Goal: Transaction & Acquisition: Download file/media

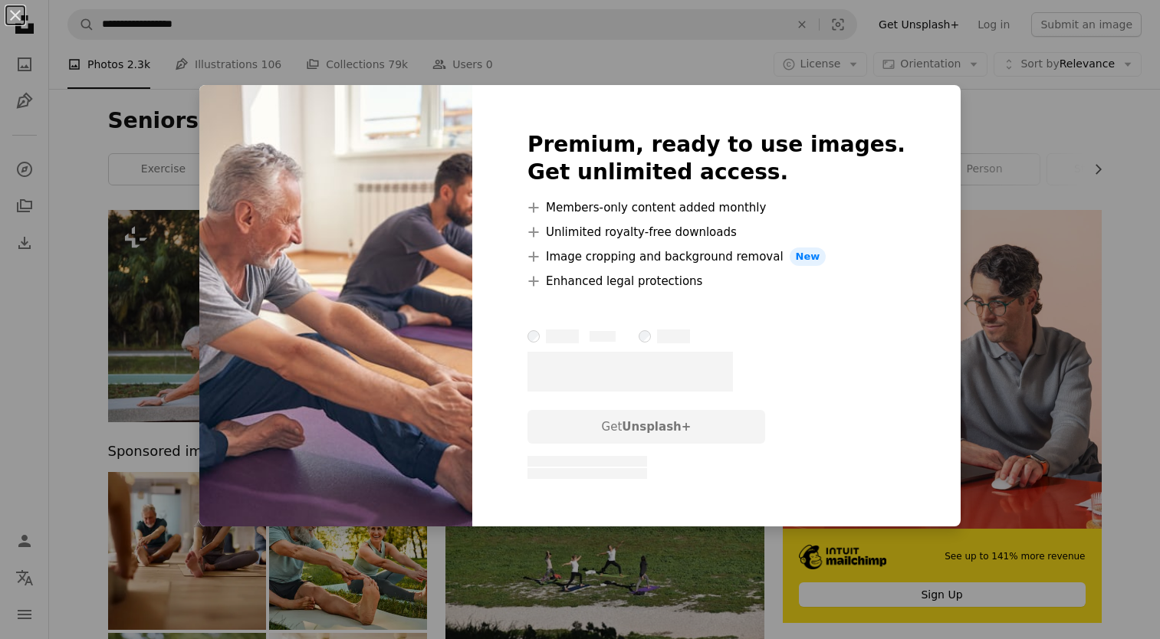
scroll to position [3603, 0]
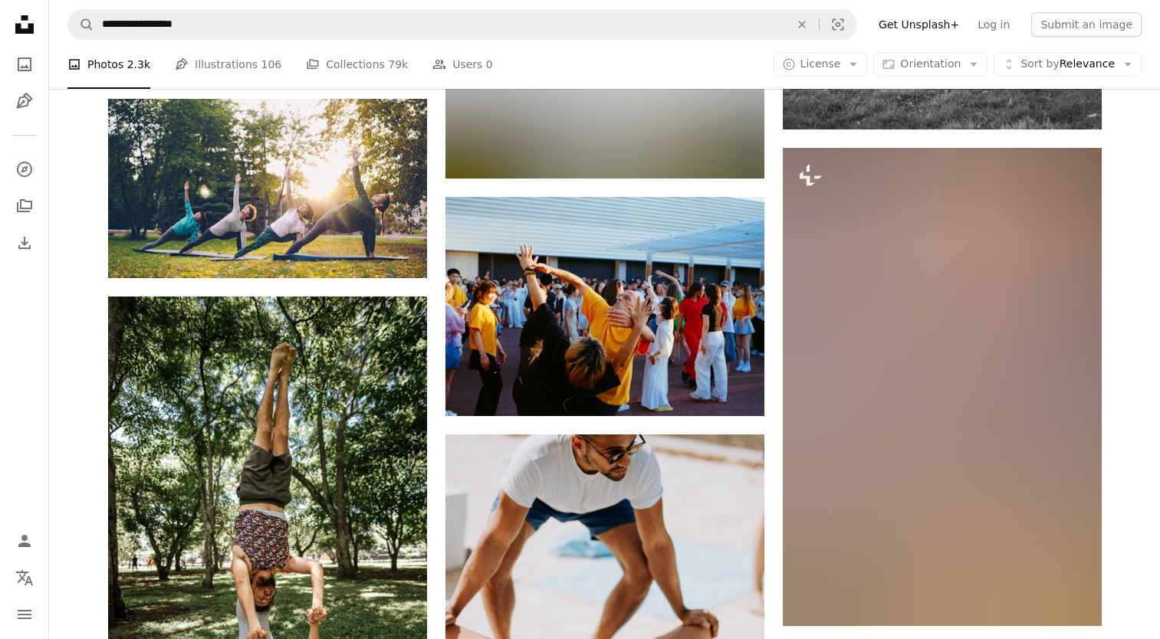
scroll to position [9276, 0]
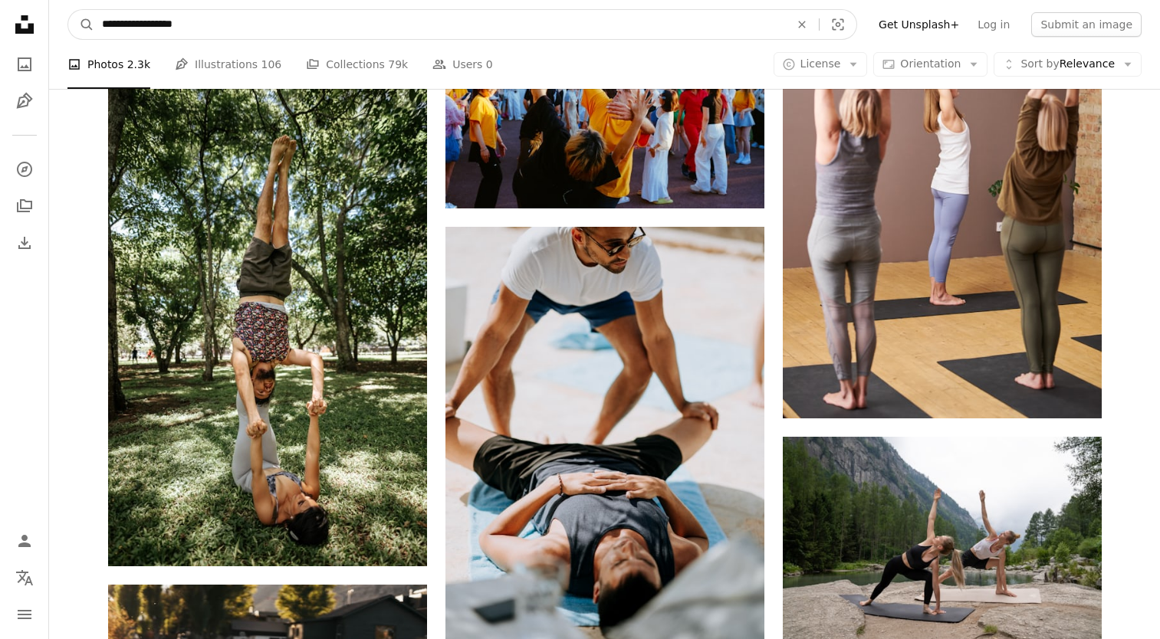
drag, startPoint x: 165, startPoint y: 22, endPoint x: 67, endPoint y: 19, distance: 98.2
click at [67, 19] on nav "**********" at bounding box center [604, 24] width 1111 height 49
type input "**********"
click button "A magnifying glass" at bounding box center [81, 24] width 26 height 29
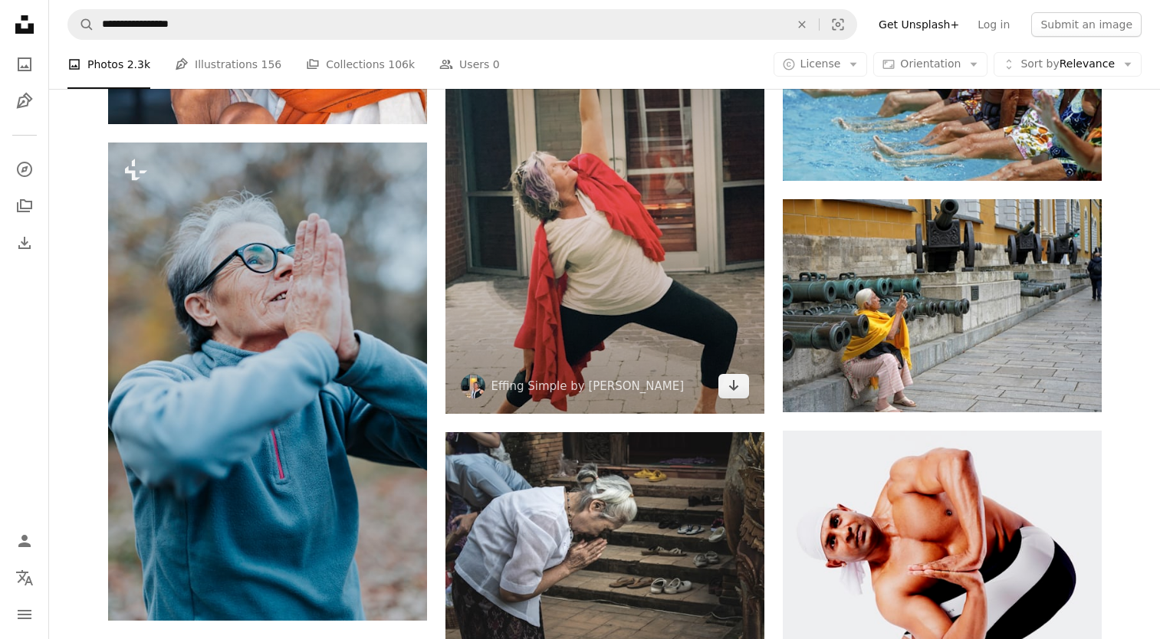
scroll to position [920, 0]
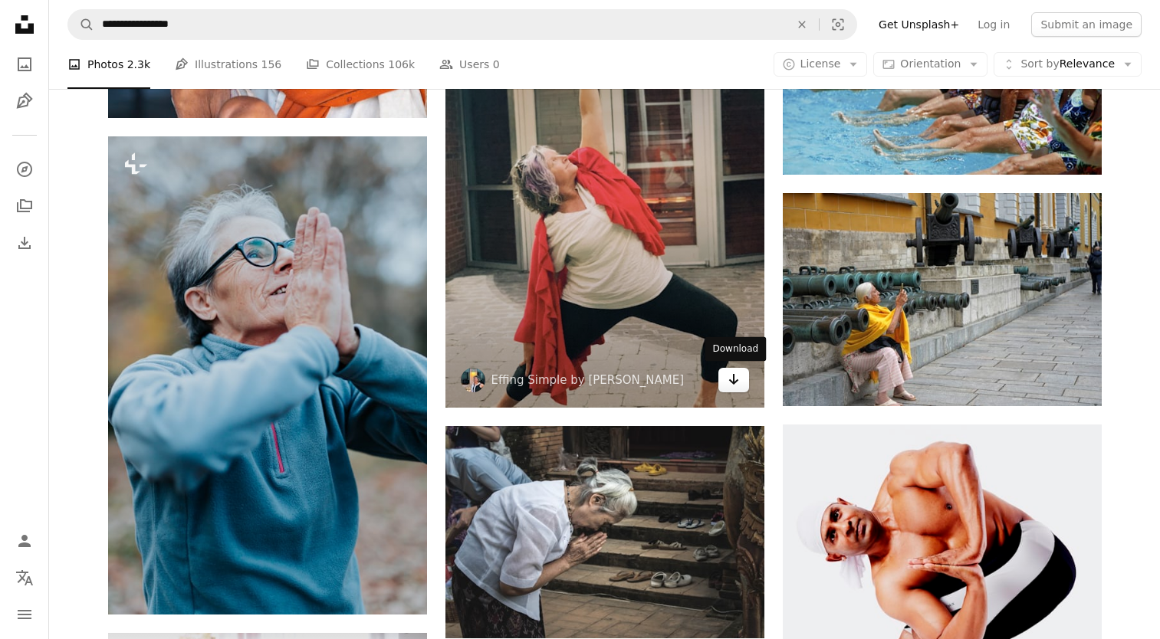
click at [732, 379] on icon "Arrow pointing down" at bounding box center [734, 379] width 12 height 18
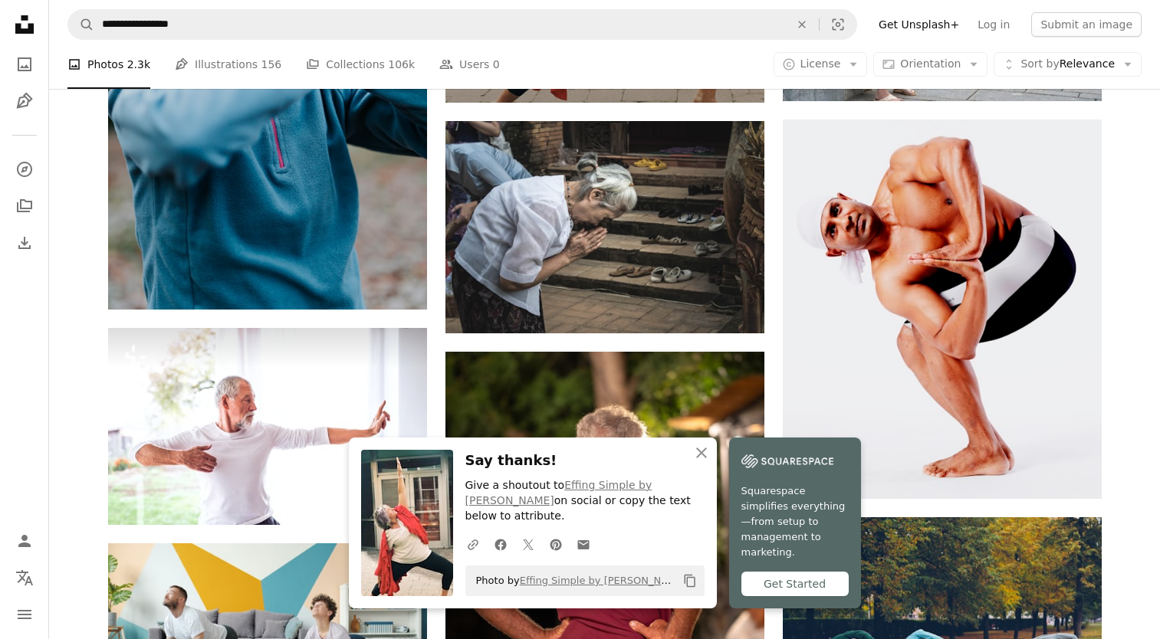
scroll to position [1227, 0]
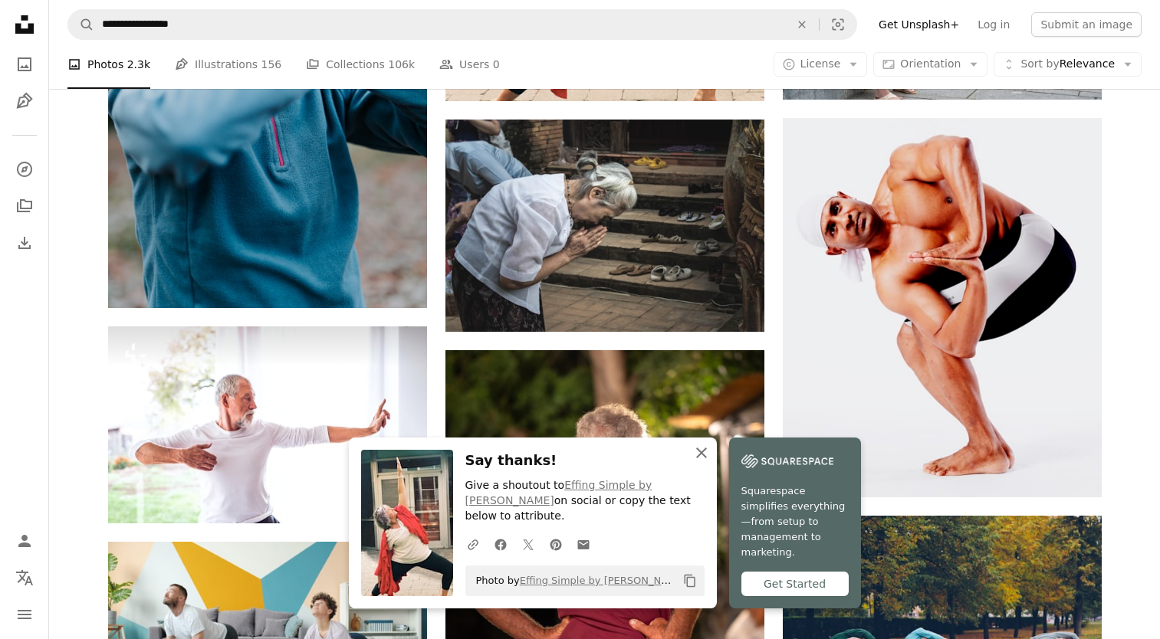
click at [705, 462] on icon "An X shape" at bounding box center [701, 453] width 18 height 18
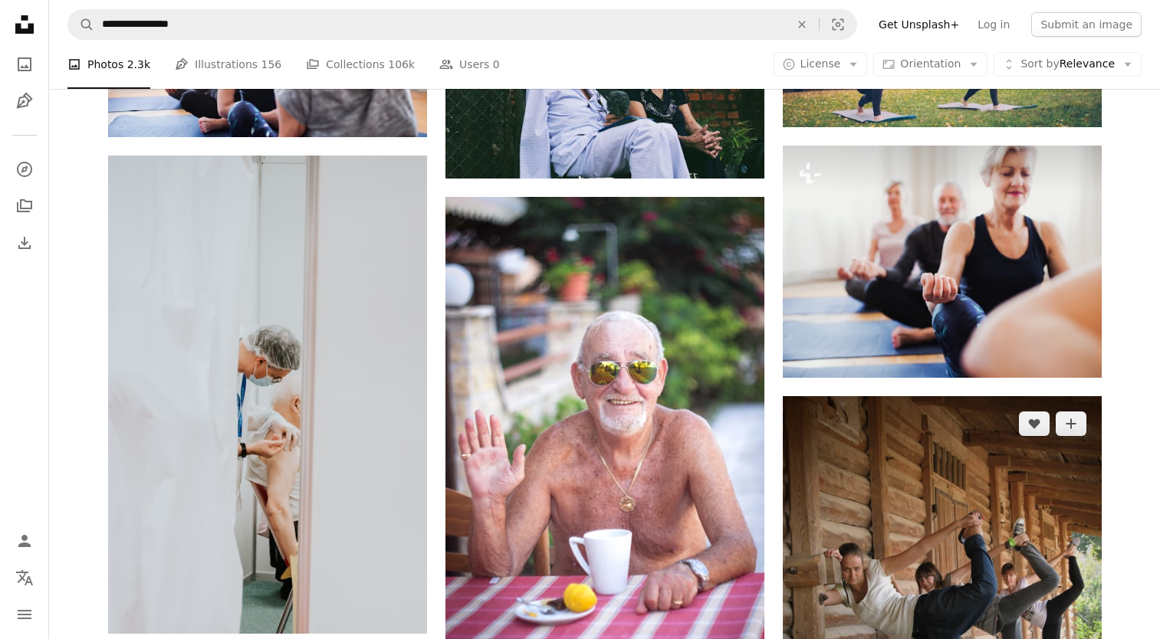
scroll to position [10963, 0]
